Goal: Task Accomplishment & Management: Manage account settings

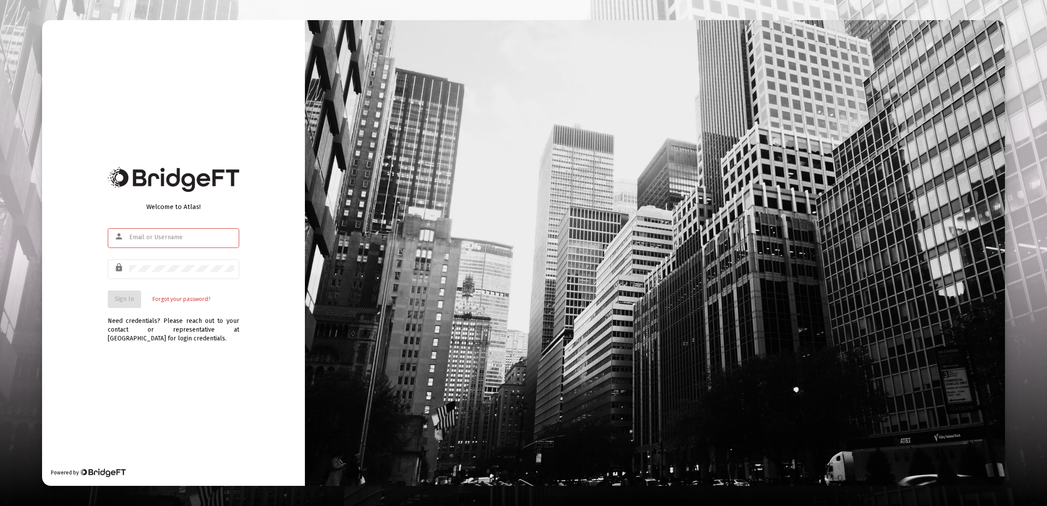
click at [202, 238] on input "text" at bounding box center [181, 237] width 105 height 7
paste input "[EMAIL_ADDRESS][DOMAIN_NAME]"
type input "[EMAIL_ADDRESS][DOMAIN_NAME]"
click at [119, 294] on button "Sign In" at bounding box center [124, 299] width 33 height 18
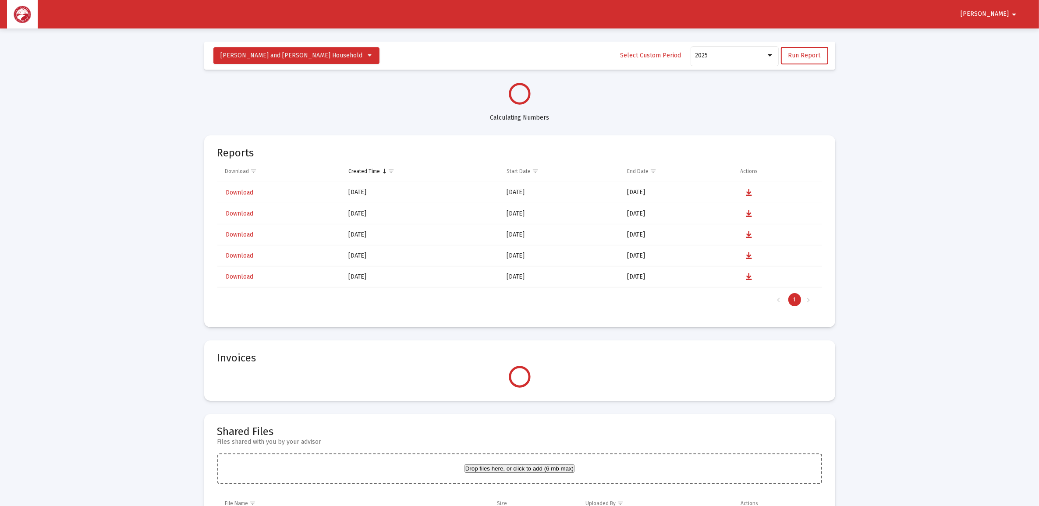
click at [1015, 14] on mat-icon "arrow_drop_down" at bounding box center [1014, 15] width 11 height 18
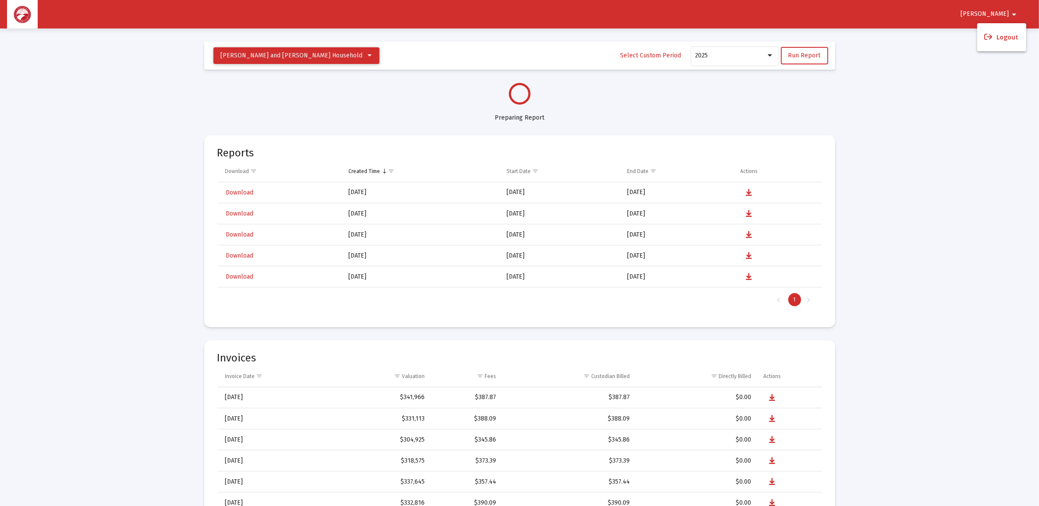
click at [331, 55] on div at bounding box center [519, 253] width 1039 height 506
select select "View all"
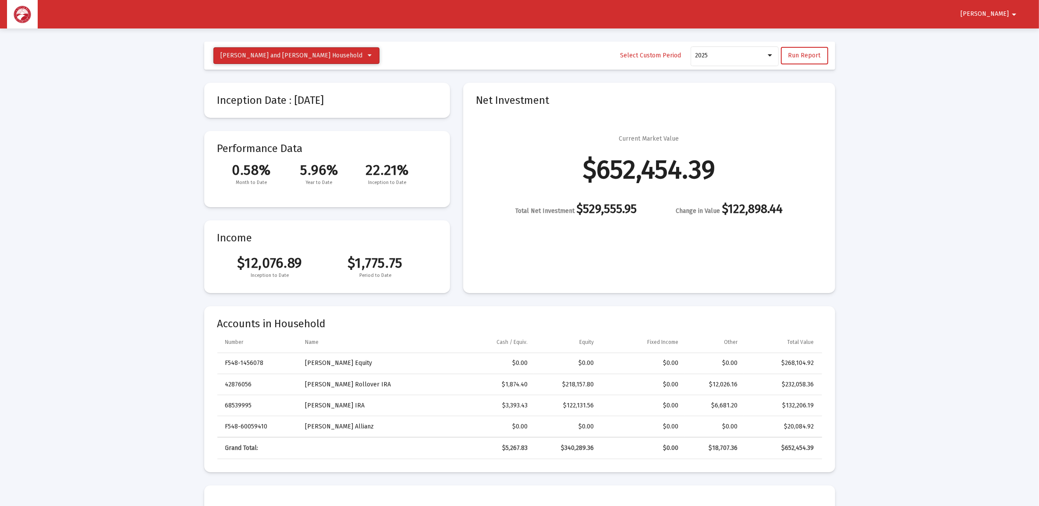
click at [368, 55] on icon at bounding box center [370, 56] width 4 height 6
click at [936, 142] on div at bounding box center [519, 253] width 1039 height 506
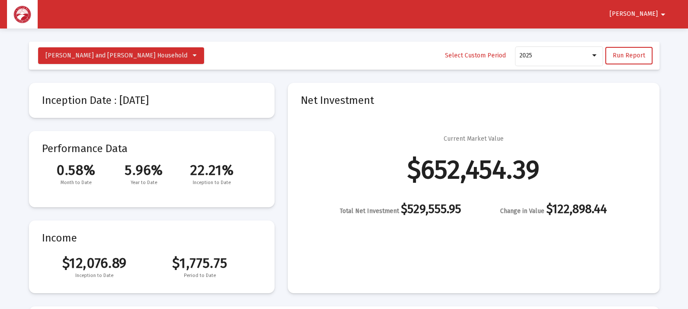
click at [663, 15] on mat-icon "arrow_drop_down" at bounding box center [663, 15] width 11 height 18
click at [659, 37] on button "Logout" at bounding box center [651, 37] width 49 height 21
